Goal: Information Seeking & Learning: Find specific page/section

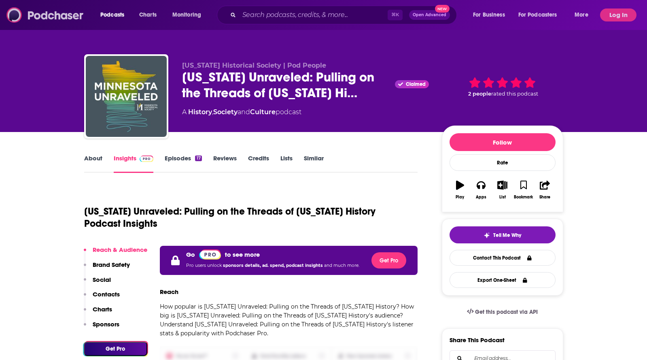
click at [35, 18] on img at bounding box center [45, 14] width 78 height 15
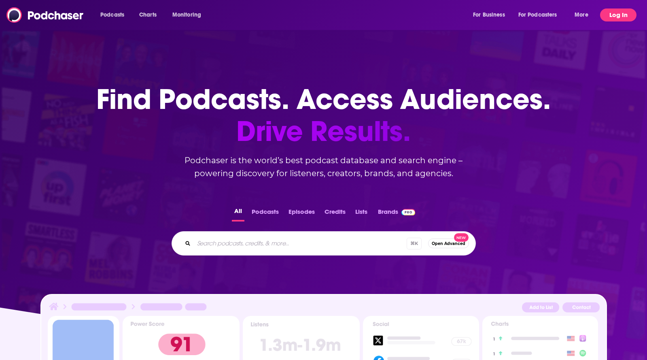
click at [620, 19] on button "Log In" at bounding box center [618, 15] width 36 height 13
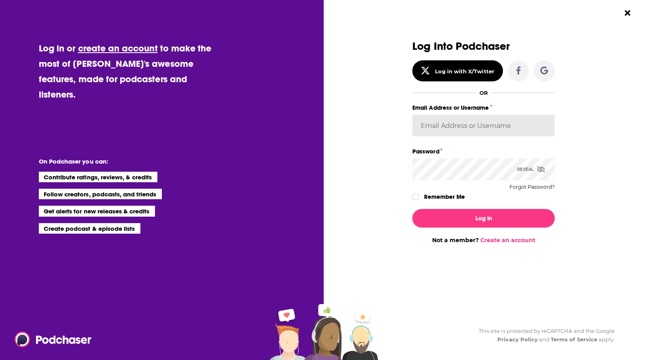
click at [457, 128] on input "Email Address or Username" at bounding box center [483, 126] width 142 height 22
type input "MegaphoneSupport"
click at [537, 170] on icon "Dialog" at bounding box center [541, 169] width 8 height 6
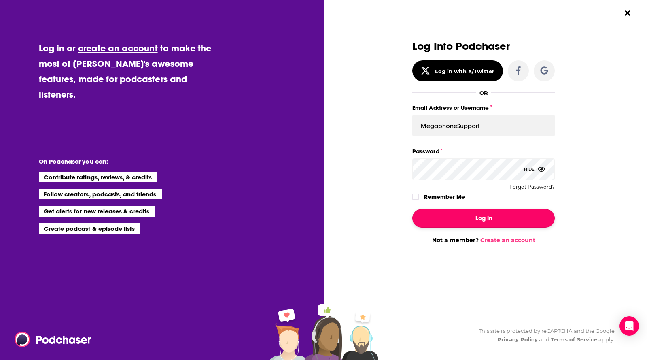
click at [474, 223] on button "Log In" at bounding box center [483, 218] width 142 height 19
click at [446, 214] on button "Log In" at bounding box center [483, 218] width 142 height 19
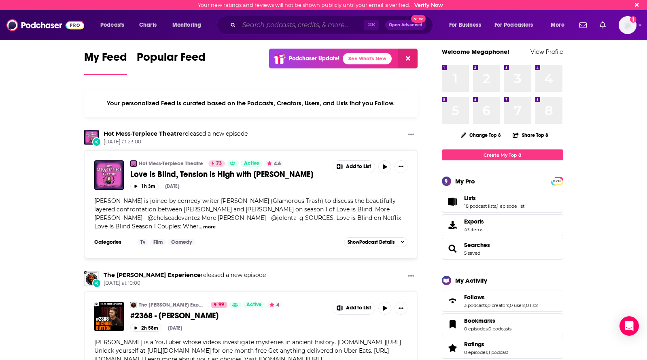
click at [305, 21] on input "Search podcasts, credits, & more..." at bounding box center [301, 25] width 125 height 13
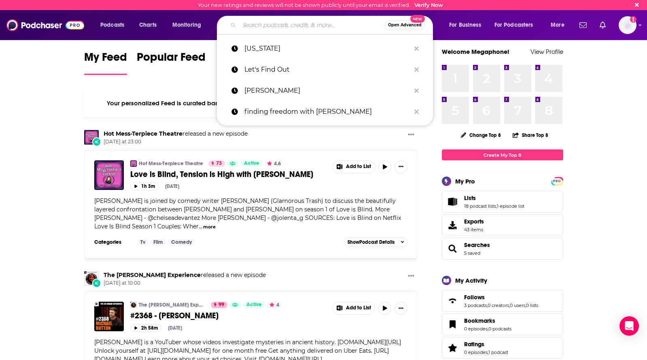
paste input "Saltworks Ministries"
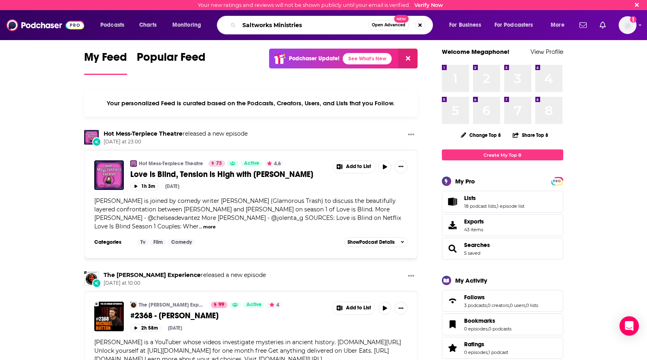
type input "Saltworks Ministries"
